Goal: Contribute content

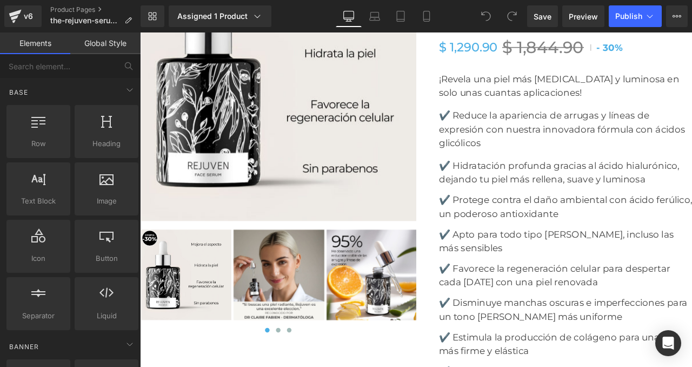
scroll to position [4176, 0]
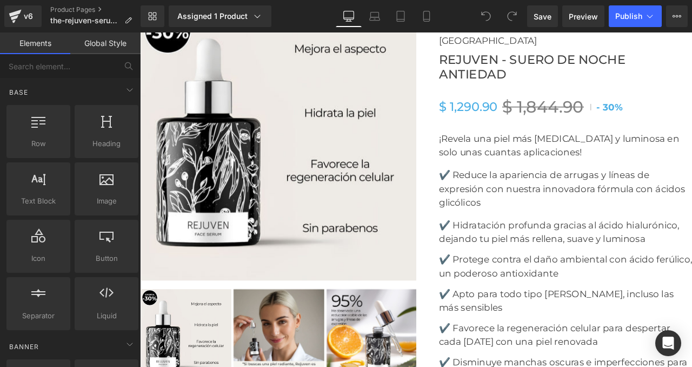
click at [293, 127] on img at bounding box center [304, 162] width 327 height 327
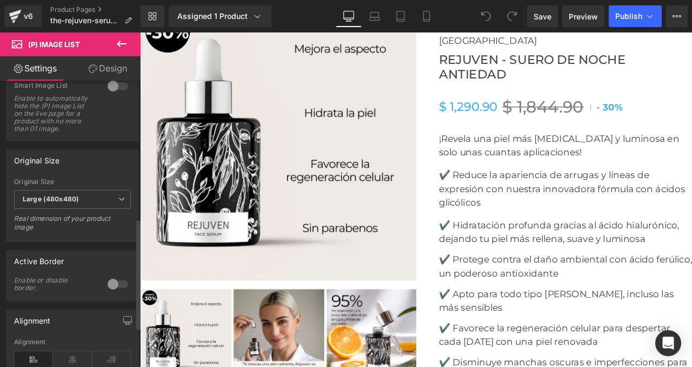
scroll to position [356, 0]
click at [60, 202] on b "Large (480x480)" at bounding box center [51, 198] width 56 height 8
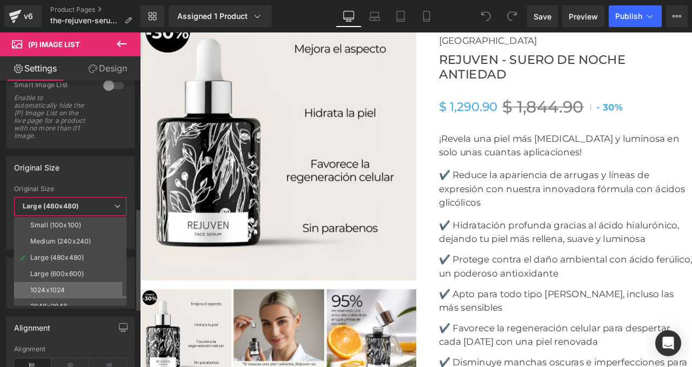
scroll to position [9, 0]
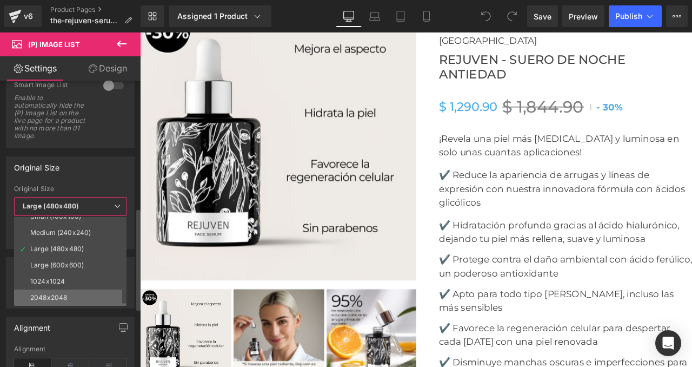
click at [56, 300] on div "2048x2048" at bounding box center [48, 298] width 37 height 8
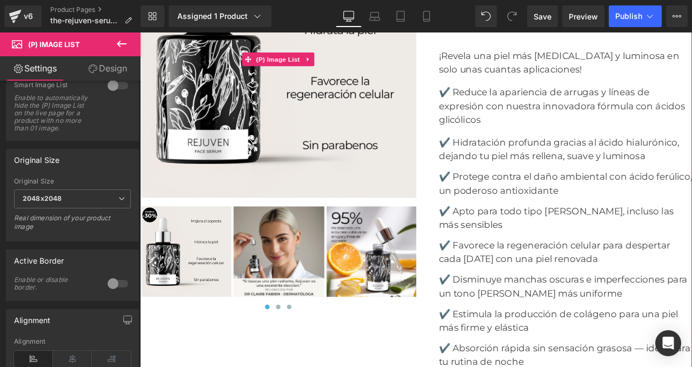
scroll to position [4295, 0]
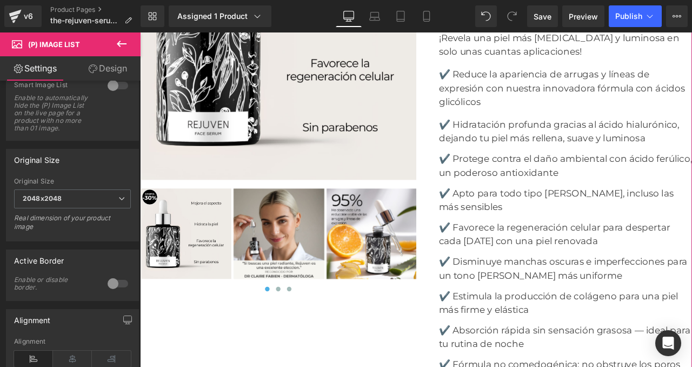
click at [303, 270] on div at bounding box center [303, 279] width 327 height 126
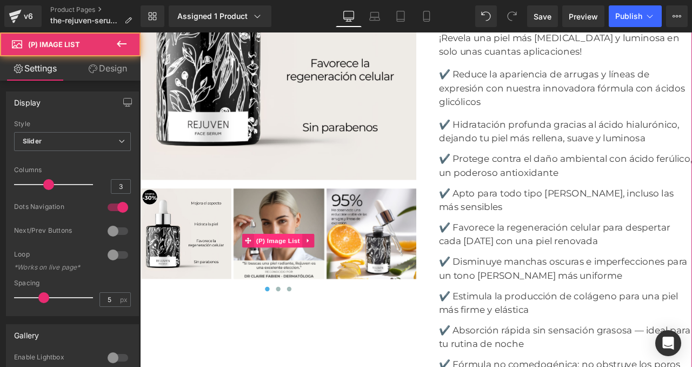
click at [302, 274] on span "(P) Image List" at bounding box center [303, 279] width 57 height 16
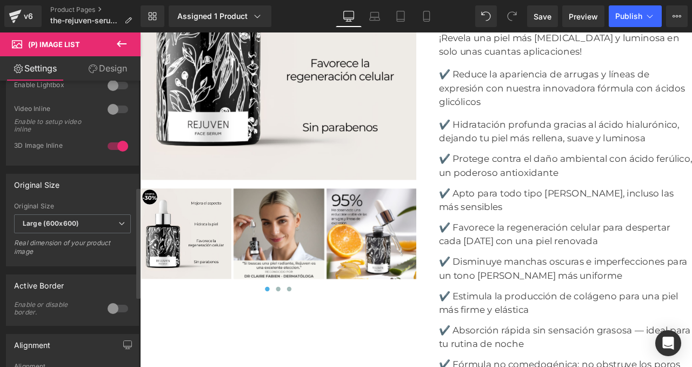
scroll to position [273, 0]
click at [69, 227] on span "Large (600x600)" at bounding box center [72, 223] width 117 height 19
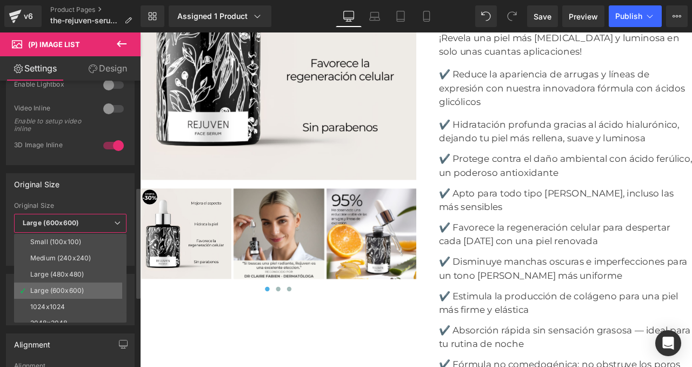
scroll to position [9, 0]
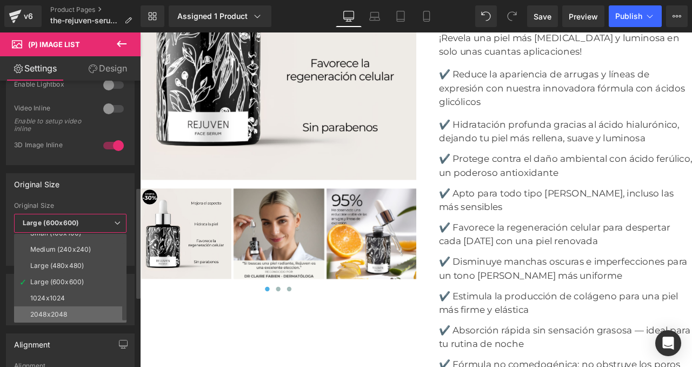
click at [65, 314] on div "2048x2048" at bounding box center [48, 315] width 37 height 8
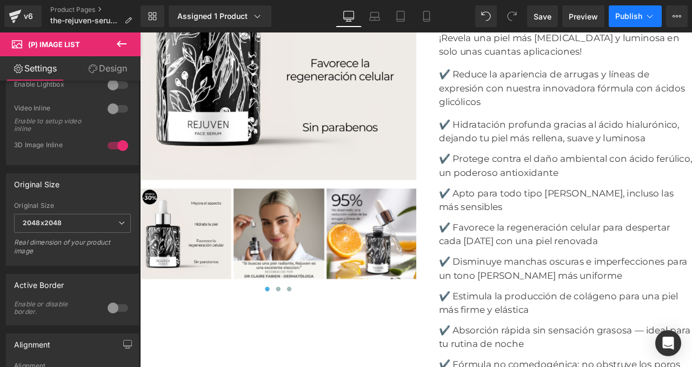
click at [630, 15] on span "Publish" at bounding box center [629, 16] width 27 height 9
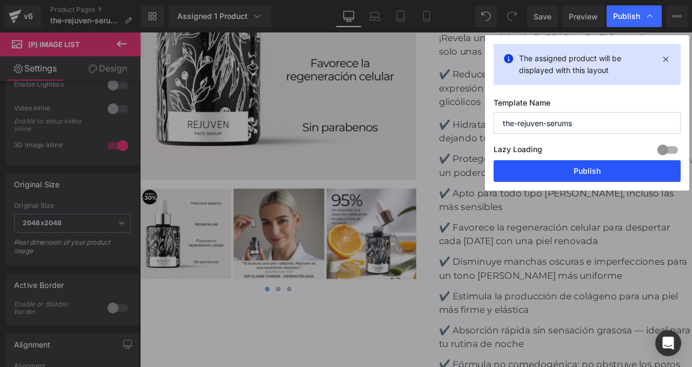
click at [545, 169] on button "Publish" at bounding box center [587, 171] width 187 height 22
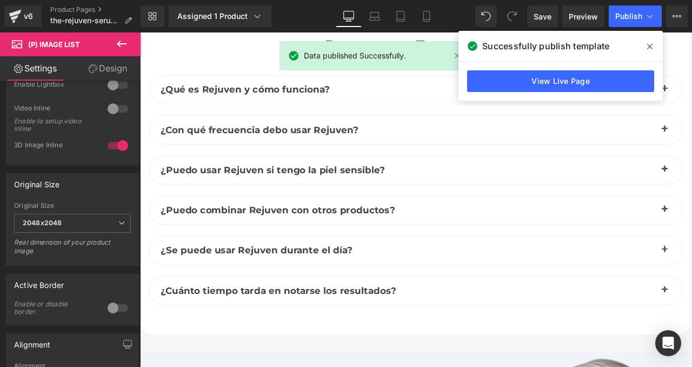
scroll to position [4862, 0]
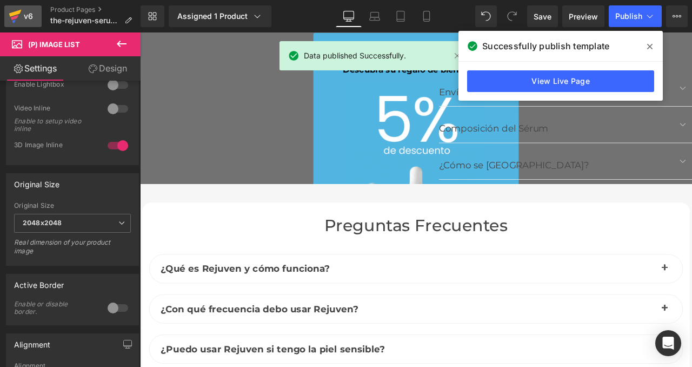
click at [21, 11] on icon at bounding box center [15, 16] width 13 height 27
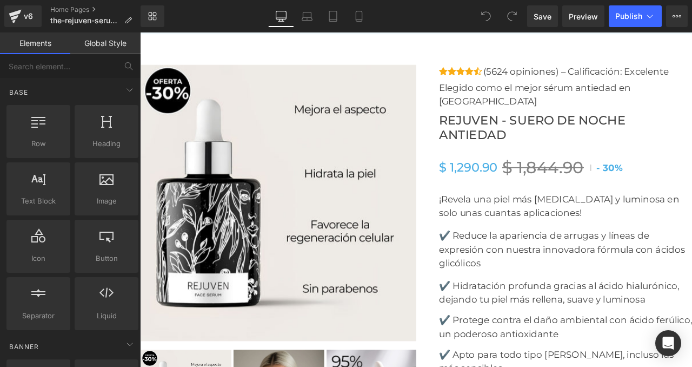
scroll to position [4120, 0]
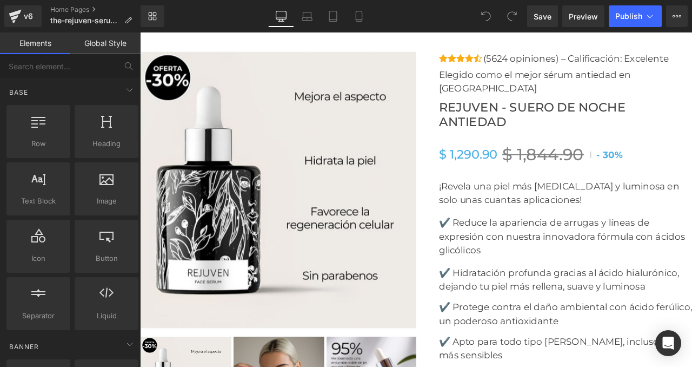
click at [288, 170] on img at bounding box center [304, 218] width 327 height 327
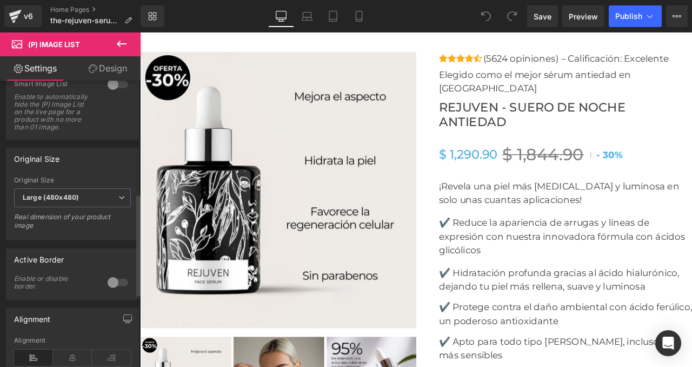
scroll to position [368, 0]
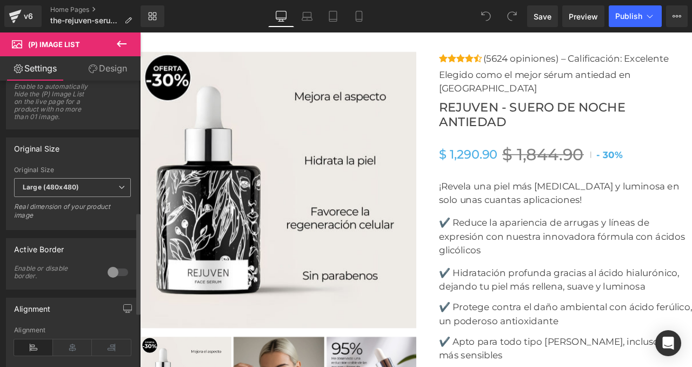
click at [52, 191] on b "Large (480x480)" at bounding box center [51, 187] width 56 height 8
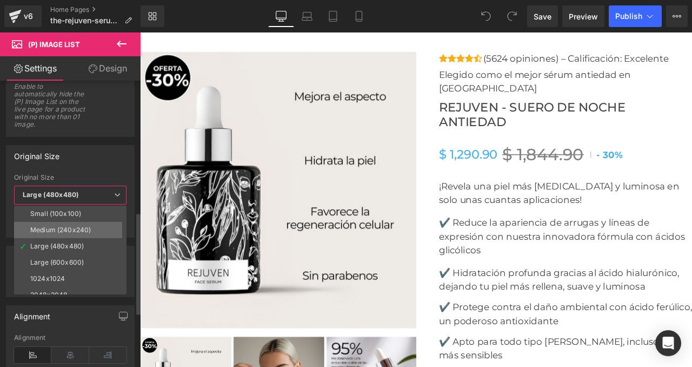
scroll to position [9, 0]
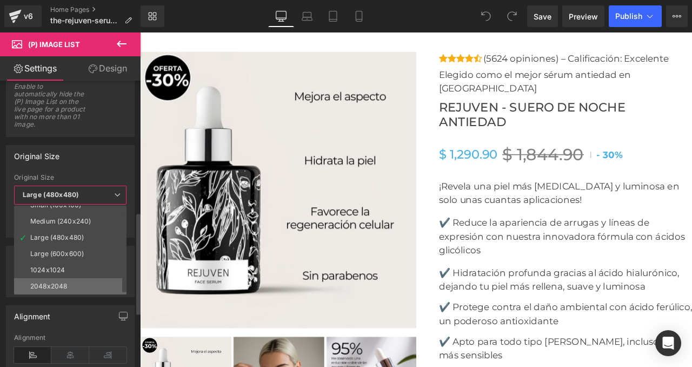
click at [49, 283] on div "2048x2048" at bounding box center [48, 286] width 37 height 8
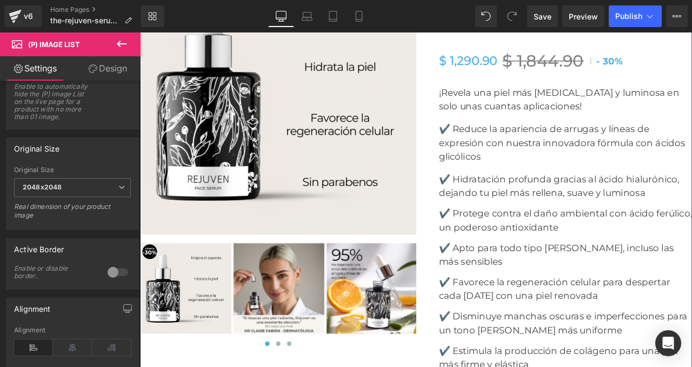
scroll to position [4235, 0]
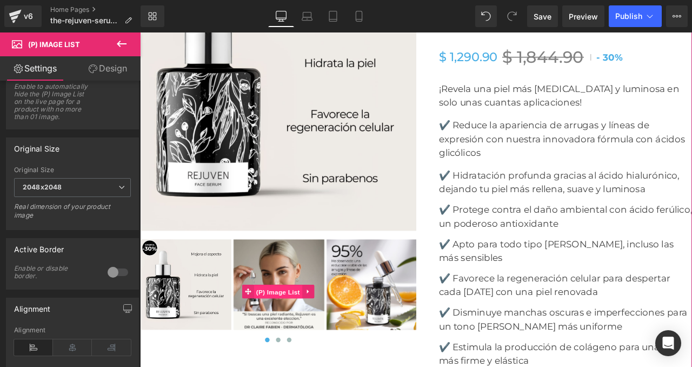
click at [300, 332] on span "(P) Image List" at bounding box center [303, 340] width 57 height 16
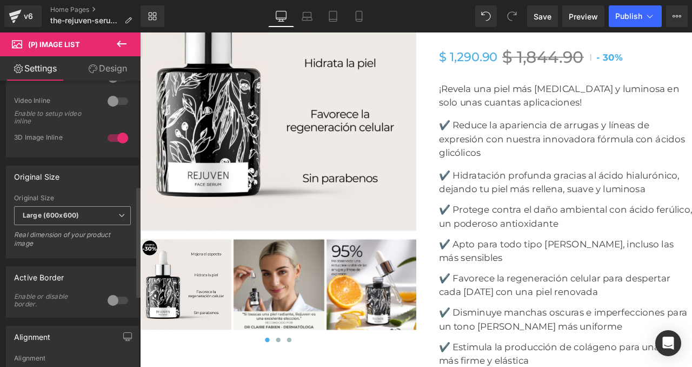
scroll to position [270, 0]
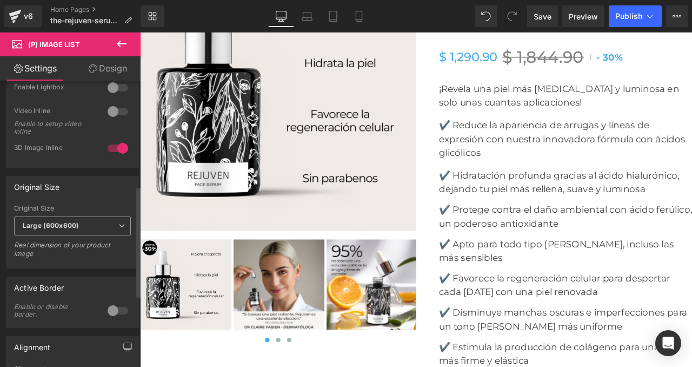
click at [52, 225] on b "Large (600x600)" at bounding box center [51, 225] width 56 height 8
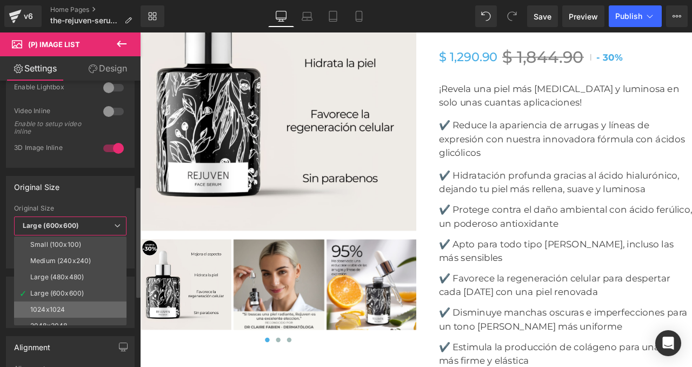
scroll to position [9, 0]
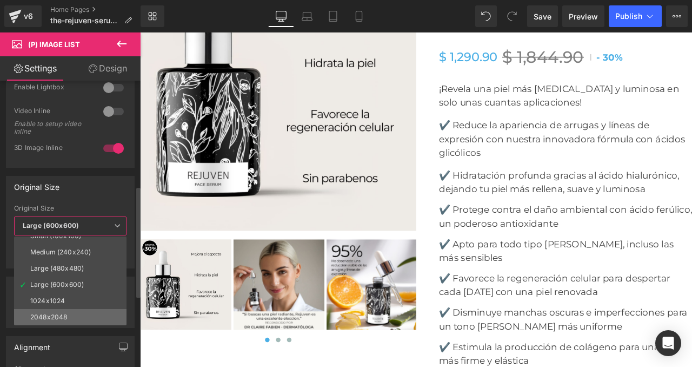
click at [67, 316] on li "2048x2048" at bounding box center [72, 317] width 117 height 16
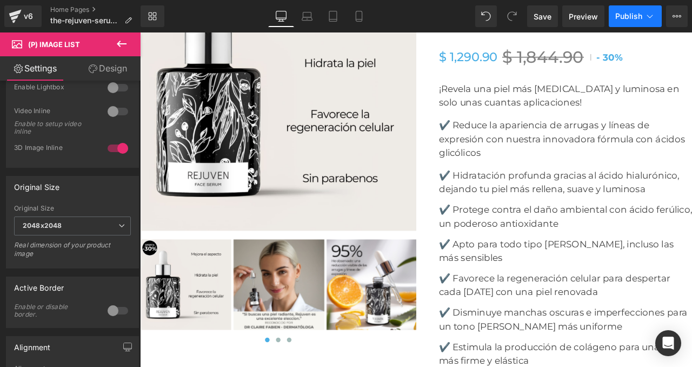
click at [620, 13] on span "Publish" at bounding box center [629, 16] width 27 height 9
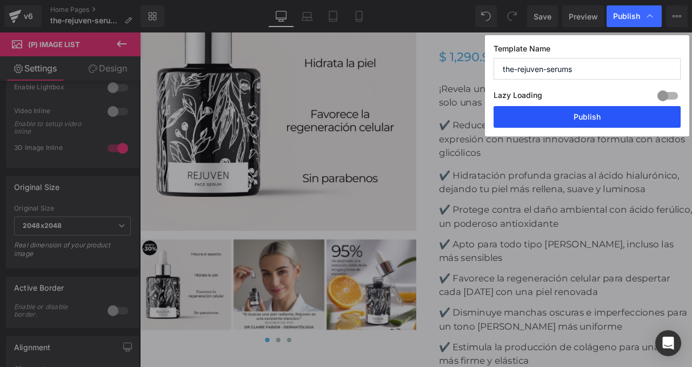
click at [582, 114] on button "Publish" at bounding box center [587, 117] width 187 height 22
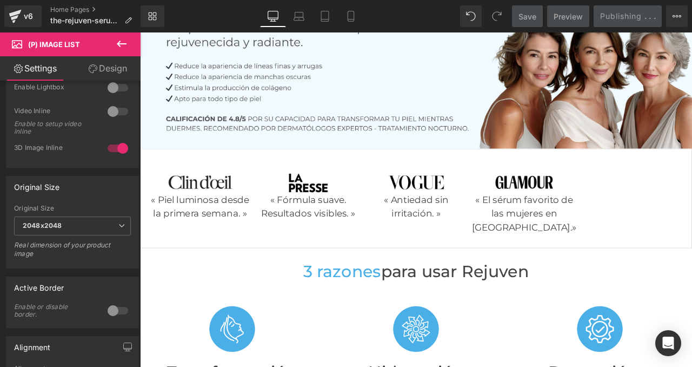
scroll to position [0, 0]
